Goal: Task Accomplishment & Management: Complete application form

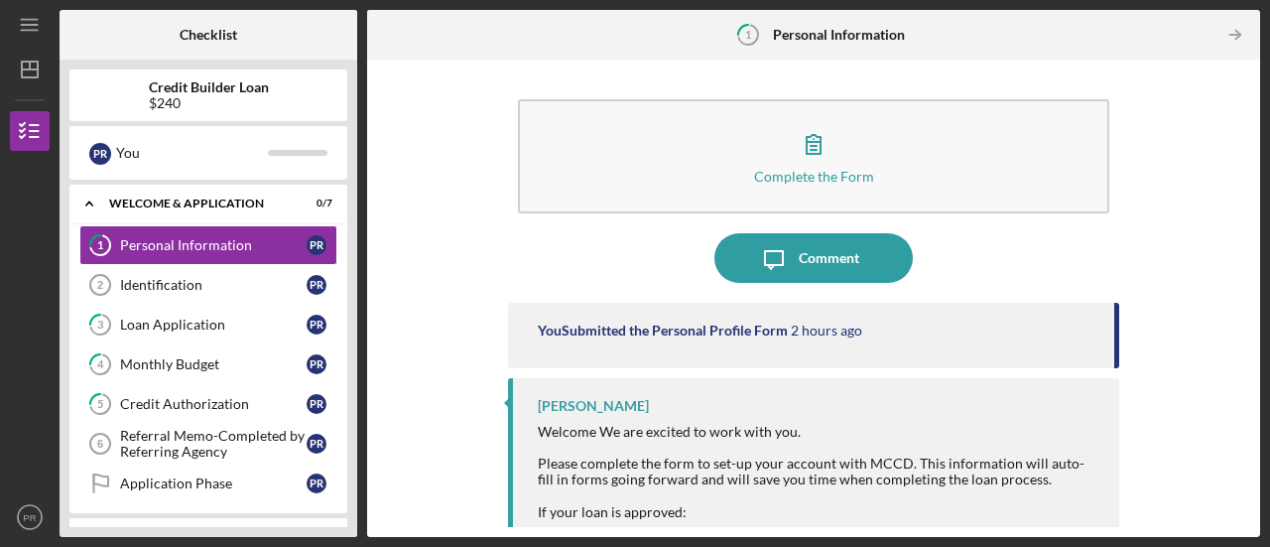
scroll to position [30, 0]
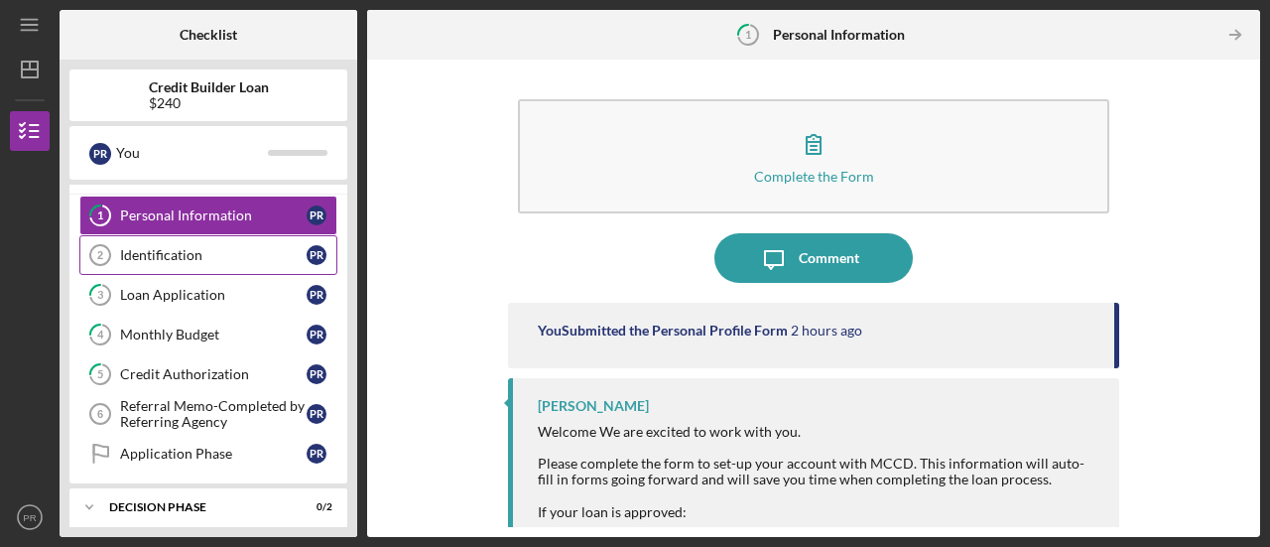
click at [202, 261] on div "Identification" at bounding box center [213, 255] width 187 height 16
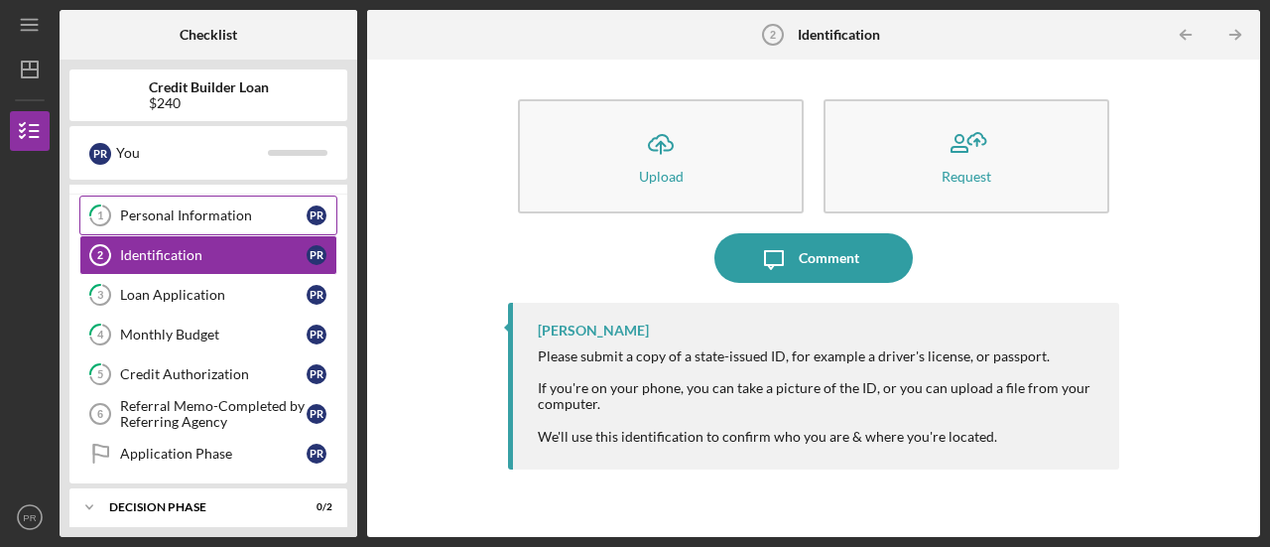
click at [206, 221] on div "Personal Information" at bounding box center [213, 215] width 187 height 16
